Goal: Obtain resource: Obtain resource

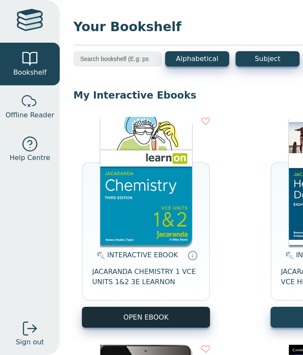
click at [125, 322] on button "OPEN EBOOK" at bounding box center [146, 317] width 128 height 21
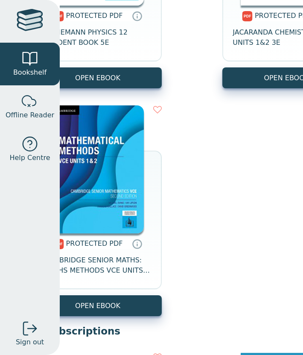
scroll to position [943, 0]
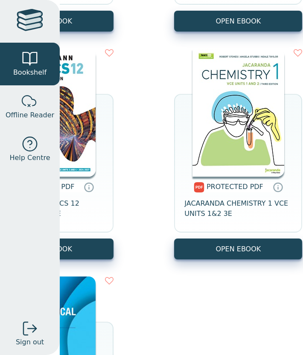
scroll to position [772, 146]
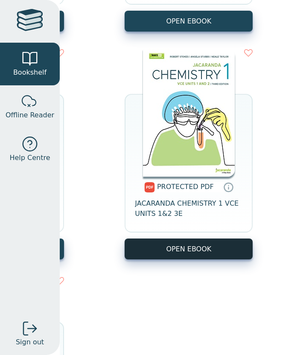
click at [217, 253] on link "OPEN EBOOK" at bounding box center [189, 249] width 128 height 21
